Goal: Information Seeking & Learning: Find specific fact

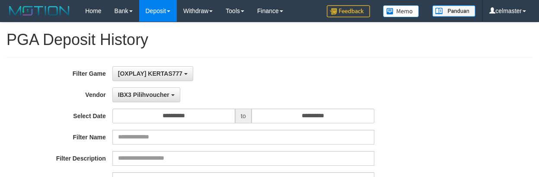
select select "**********"
select select "**"
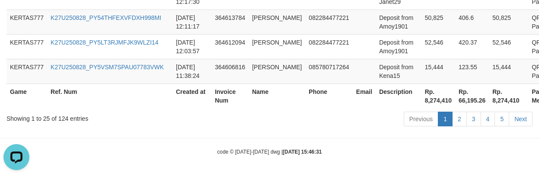
click at [353, 88] on th "Email" at bounding box center [364, 95] width 23 height 25
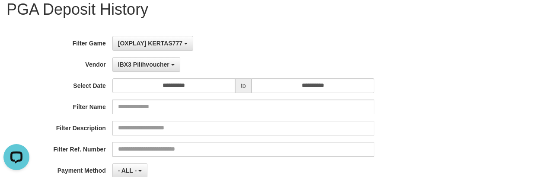
scroll to position [115, 0]
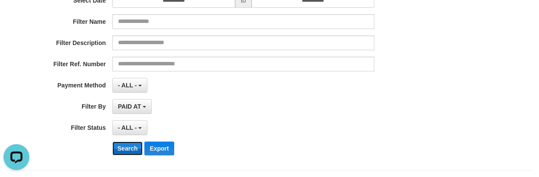
click at [126, 143] on button "Search" at bounding box center [127, 148] width 31 height 14
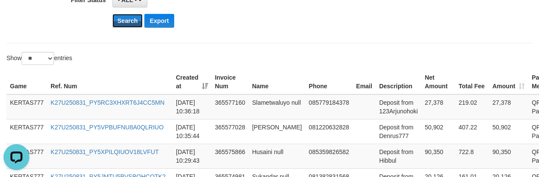
scroll to position [245, 0]
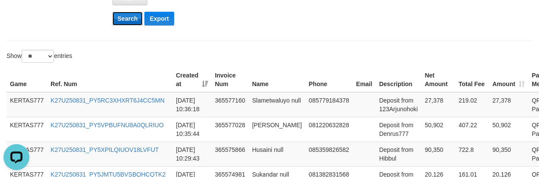
click at [127, 20] on button "Search" at bounding box center [127, 19] width 31 height 14
click at [337, 108] on td "085779184378" at bounding box center [328, 104] width 47 height 25
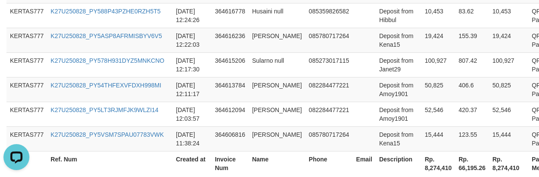
scroll to position [870, 0]
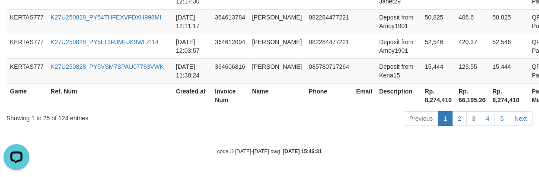
click at [427, 96] on th "Rp. 8,274,410" at bounding box center [438, 95] width 34 height 25
copy th "8,274,410"
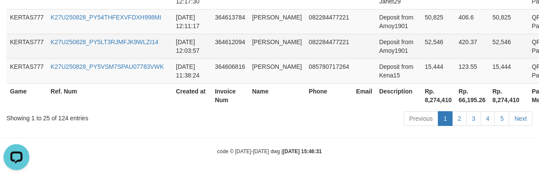
click at [353, 38] on td at bounding box center [364, 46] width 23 height 25
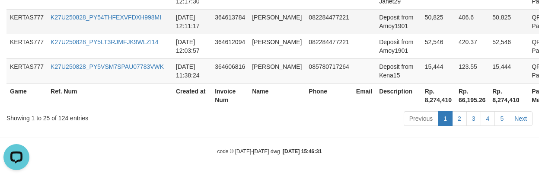
click at [273, 29] on td "[PERSON_NAME]" at bounding box center [276, 21] width 57 height 25
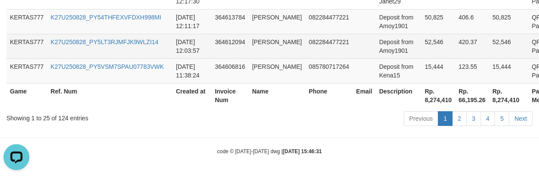
click at [305, 43] on td "082284477221" at bounding box center [328, 46] width 47 height 25
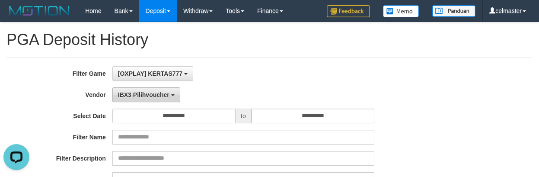
click at [148, 90] on button "IBX3 Pilihvoucher" at bounding box center [146, 94] width 68 height 15
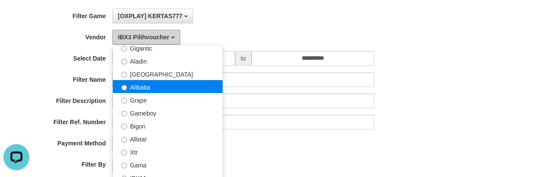
scroll to position [82, 0]
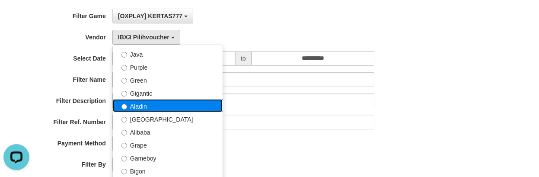
click at [142, 104] on label "Aladin" at bounding box center [168, 105] width 110 height 13
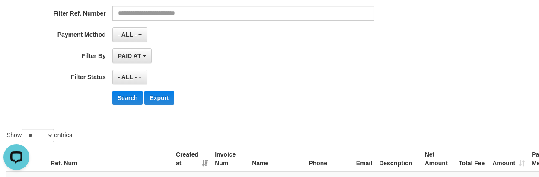
scroll to position [173, 0]
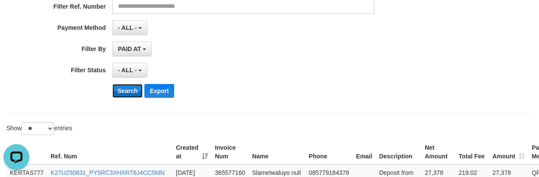
click at [128, 95] on button "Search" at bounding box center [127, 91] width 31 height 14
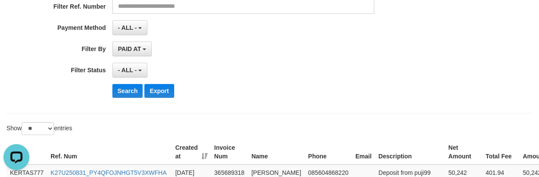
click at [335, 64] on div "- ALL - SELECT ALL - ALL - SELECT STATUS PENDING/UNPAID PAID CANCELED EXPIRED" at bounding box center [243, 70] width 262 height 15
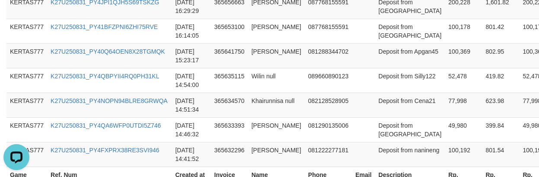
scroll to position [789, 0]
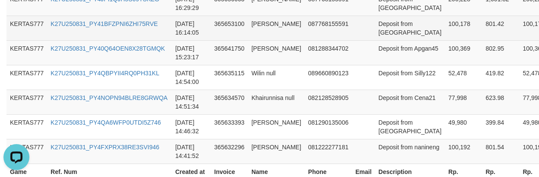
click at [391, 40] on td "Deposit from [GEOGRAPHIC_DATA]" at bounding box center [410, 28] width 70 height 25
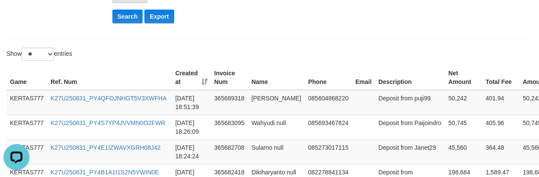
scroll to position [242, 0]
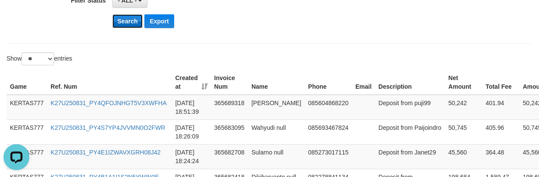
click at [127, 25] on button "Search" at bounding box center [127, 21] width 31 height 14
click at [287, 70] on th "Name" at bounding box center [276, 82] width 57 height 25
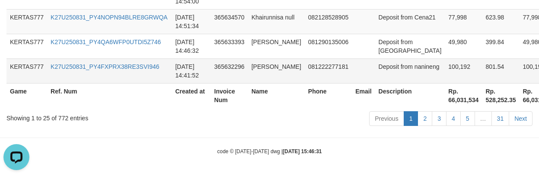
scroll to position [982, 0]
click at [445, 95] on th "Rp. 66,031,534" at bounding box center [463, 95] width 37 height 25
copy th "66,031,534"
click at [240, 58] on td "365632296" at bounding box center [229, 70] width 37 height 25
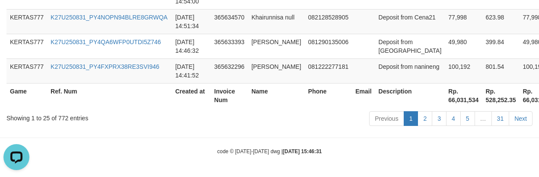
click at [278, 92] on th "Name" at bounding box center [276, 95] width 57 height 25
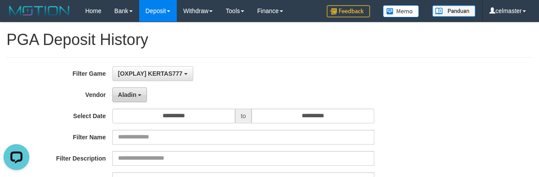
click at [122, 101] on button "Aladin" at bounding box center [129, 94] width 35 height 15
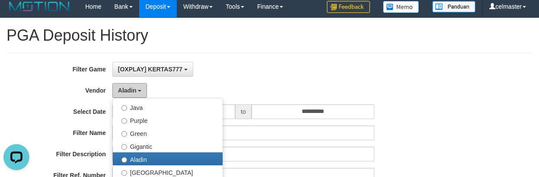
scroll to position [144, 0]
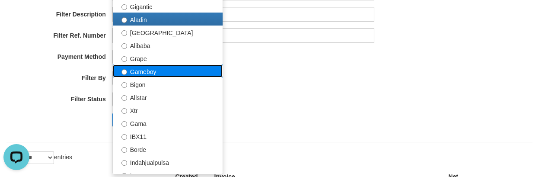
click at [160, 70] on label "Gameboy" at bounding box center [168, 70] width 110 height 13
select select "**********"
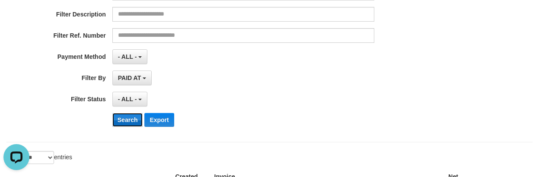
click at [130, 120] on button "Search" at bounding box center [127, 120] width 31 height 14
click at [413, 136] on div "**********" at bounding box center [269, 27] width 526 height 229
click at [334, 75] on div "PAID AT PAID AT CREATED AT" at bounding box center [243, 77] width 262 height 15
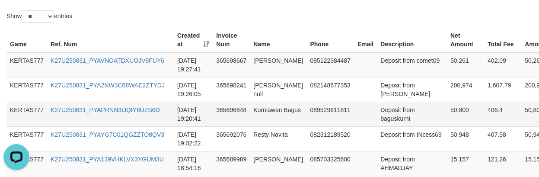
scroll to position [280, 0]
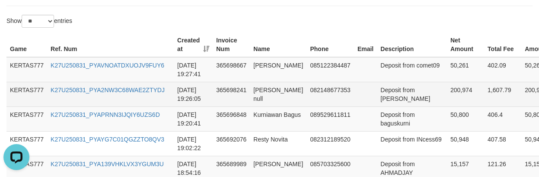
click at [377, 86] on td "Deposit from [PERSON_NAME]" at bounding box center [412, 94] width 70 height 25
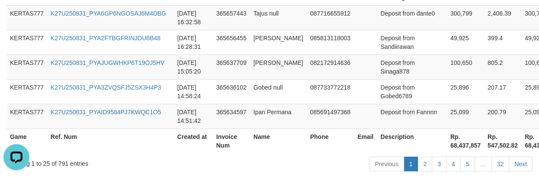
scroll to position [870, 0]
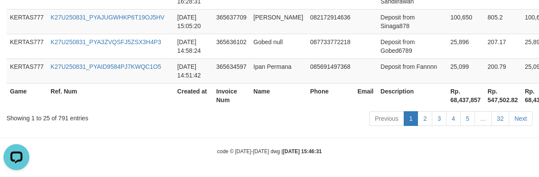
click at [447, 103] on th "Rp. 68,437,857" at bounding box center [465, 95] width 37 height 25
copy th "68,437,857"
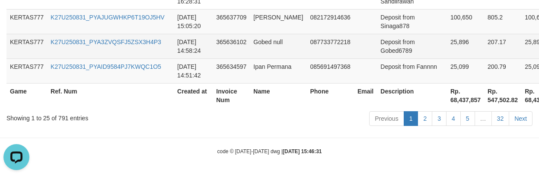
click at [327, 54] on td "087733772218" at bounding box center [329, 46] width 47 height 25
